Goal: Transaction & Acquisition: Book appointment/travel/reservation

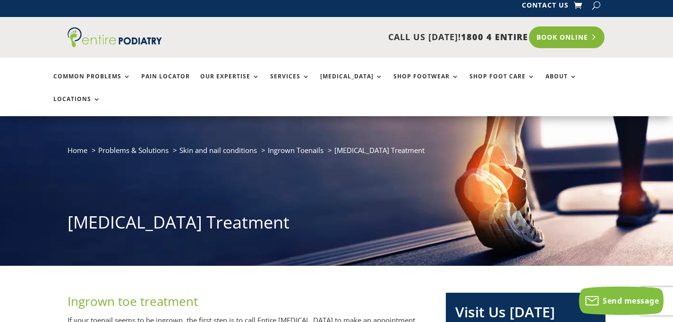
click at [584, 43] on link "Book Online" at bounding box center [567, 37] width 76 height 22
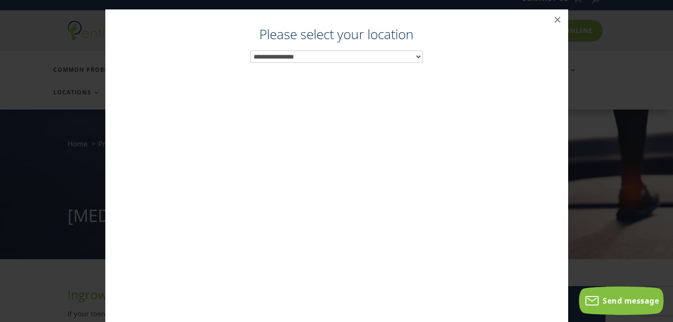
scroll to position [16, 0]
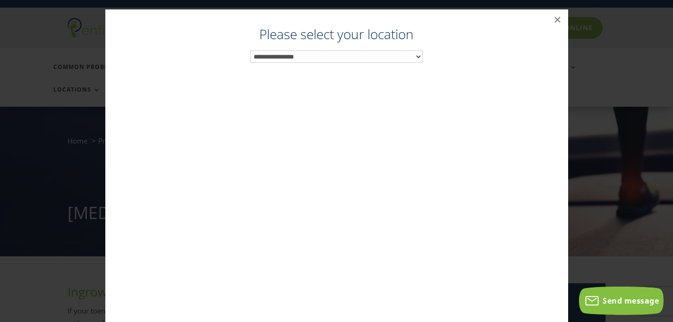
click at [352, 64] on div "**********" at bounding box center [337, 179] width 444 height 303
click at [353, 57] on select "**********" at bounding box center [336, 57] width 172 height 12
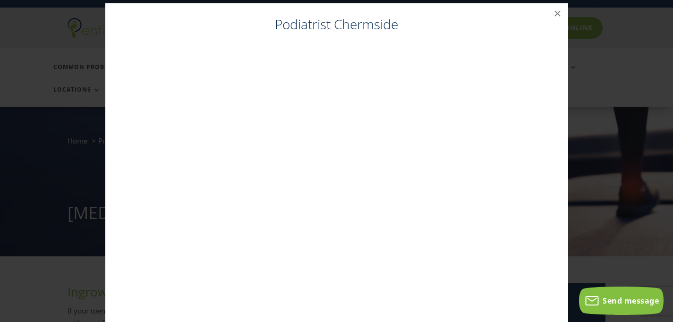
scroll to position [0, 0]
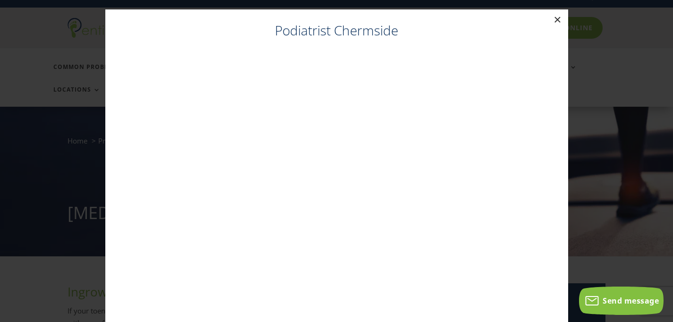
click at [555, 24] on button "×" at bounding box center [557, 19] width 21 height 21
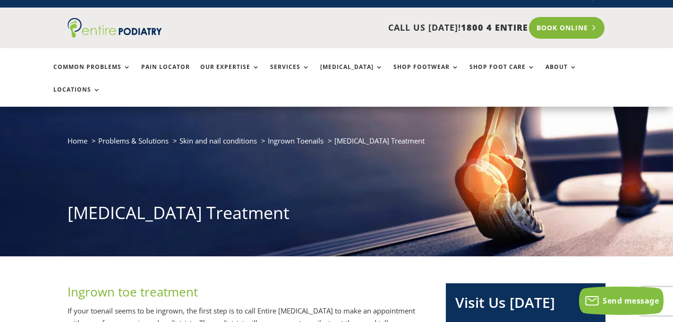
click at [554, 26] on link "Book Online" at bounding box center [567, 28] width 76 height 22
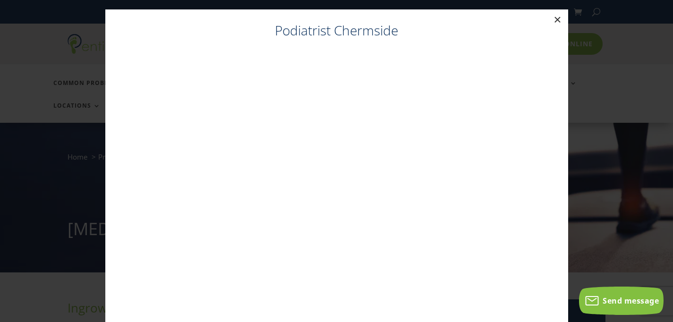
click at [556, 19] on button "×" at bounding box center [557, 19] width 21 height 21
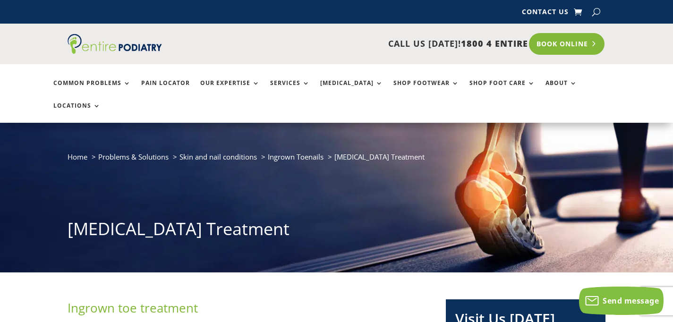
click at [553, 49] on link "Book Online" at bounding box center [567, 44] width 76 height 22
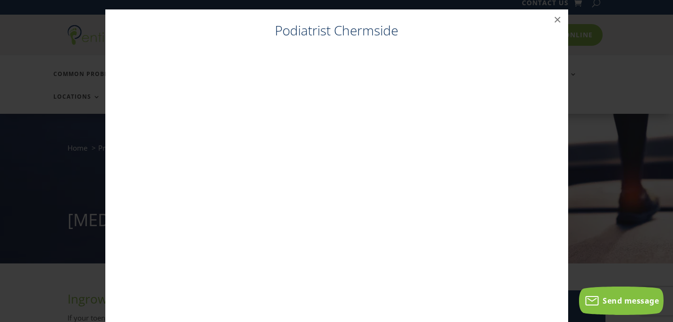
scroll to position [9, 0]
click at [350, 38] on h4 "Podiatrist Chermside" at bounding box center [337, 32] width 444 height 23
click at [353, 24] on h4 "Podiatrist Chermside" at bounding box center [337, 32] width 444 height 23
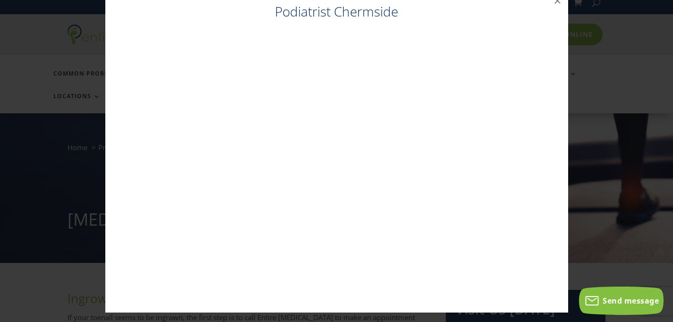
scroll to position [0, 0]
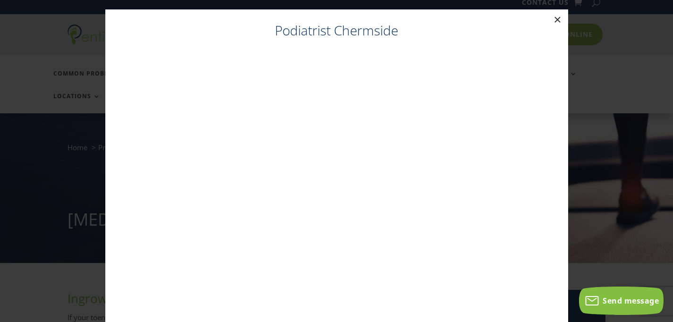
click at [555, 21] on button "×" at bounding box center [557, 19] width 21 height 21
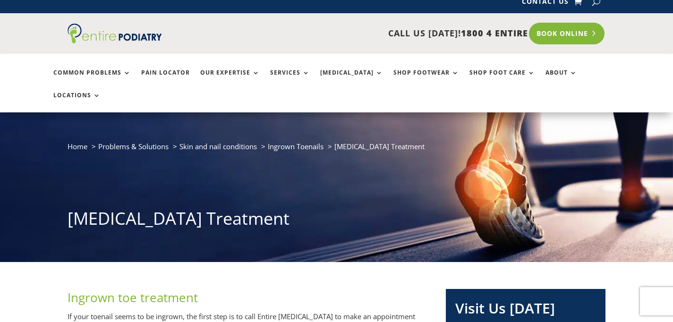
click at [566, 33] on link "Book Online" at bounding box center [567, 34] width 76 height 22
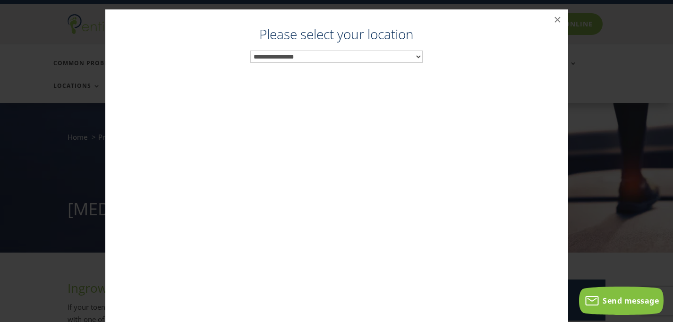
scroll to position [20, 0]
click at [364, 62] on select "**********" at bounding box center [336, 57] width 172 height 12
